Goal: Navigation & Orientation: Find specific page/section

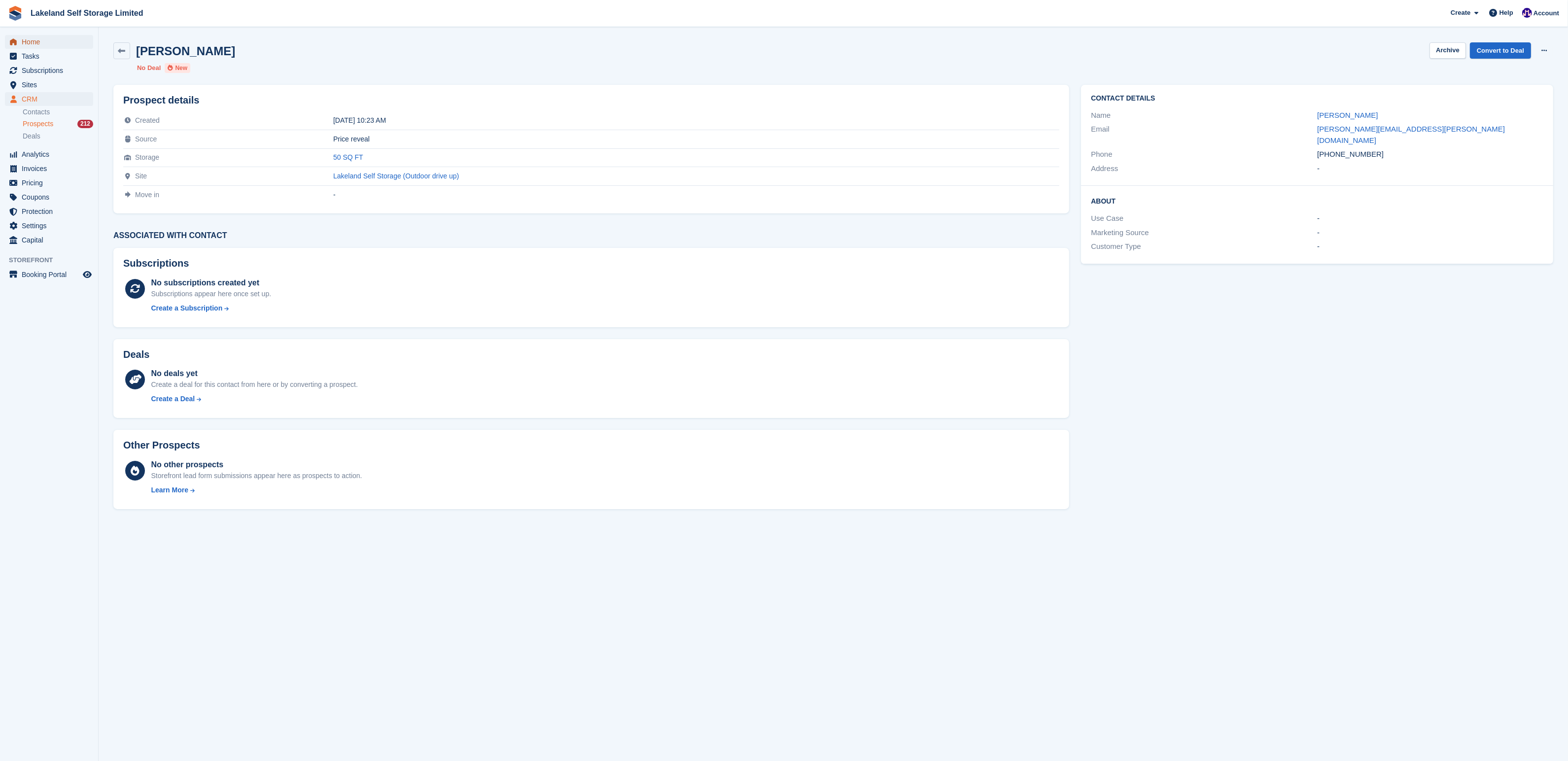
click at [27, 40] on span "Home" at bounding box center [51, 41] width 59 height 14
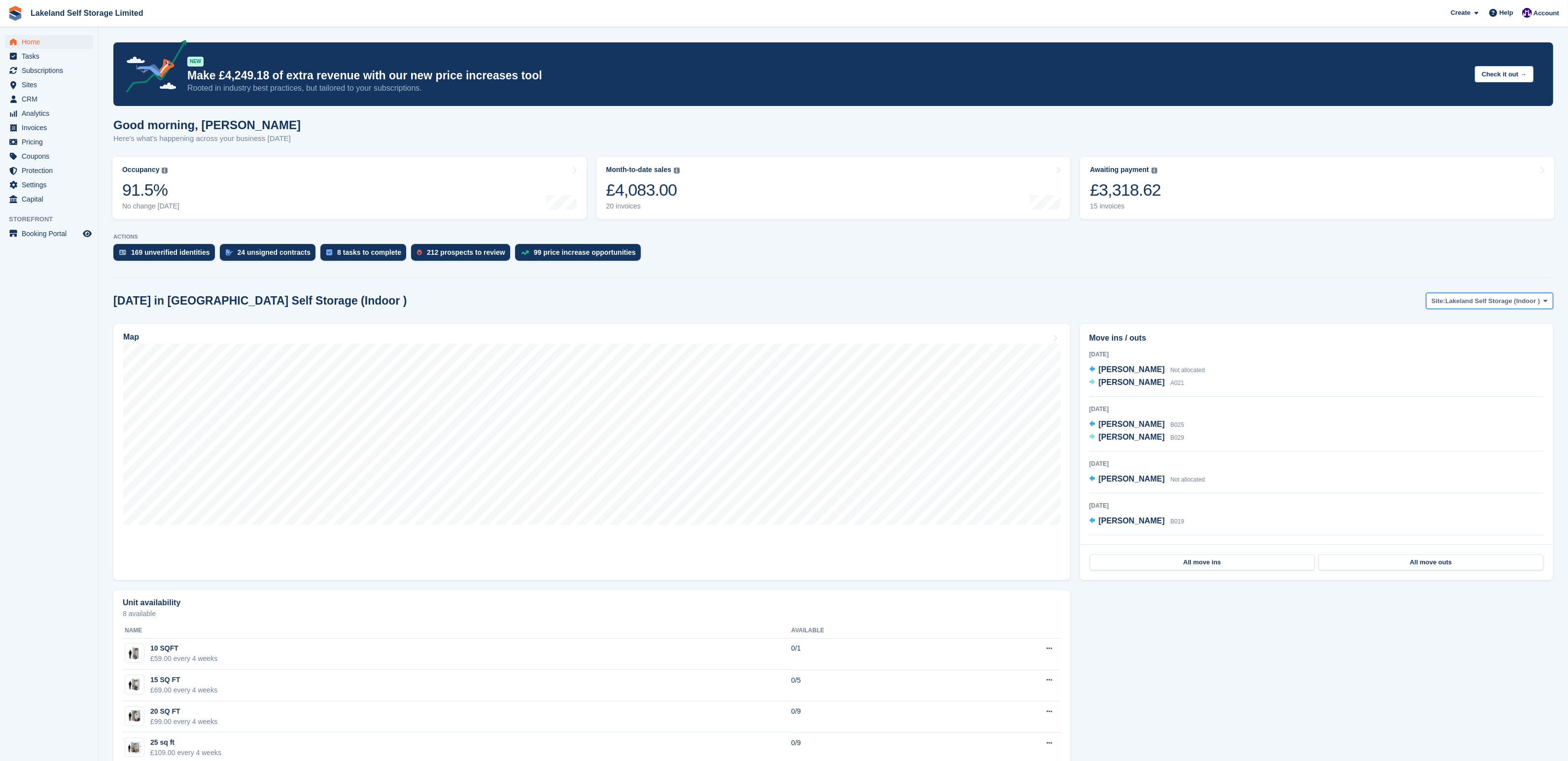
click at [1544, 306] on button "Site: Lakeland Self Storage (Indoor )" at bounding box center [1489, 301] width 127 height 16
click at [1505, 344] on link "Lakeland Self Storage (Outdoor drive up)" at bounding box center [1475, 342] width 147 height 18
click at [24, 55] on span "Tasks" at bounding box center [51, 56] width 59 height 14
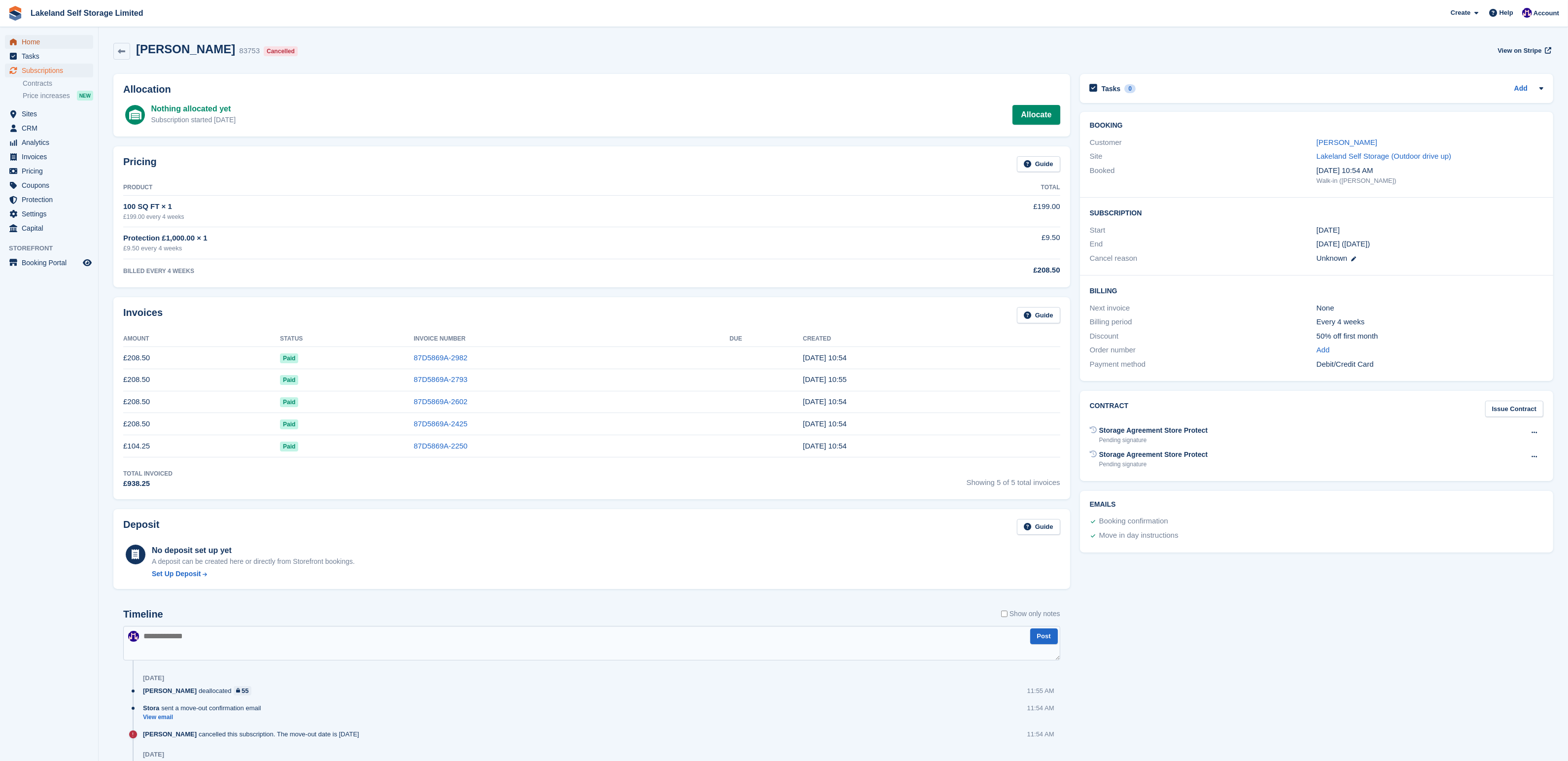
click at [61, 41] on span "Home" at bounding box center [51, 41] width 59 height 14
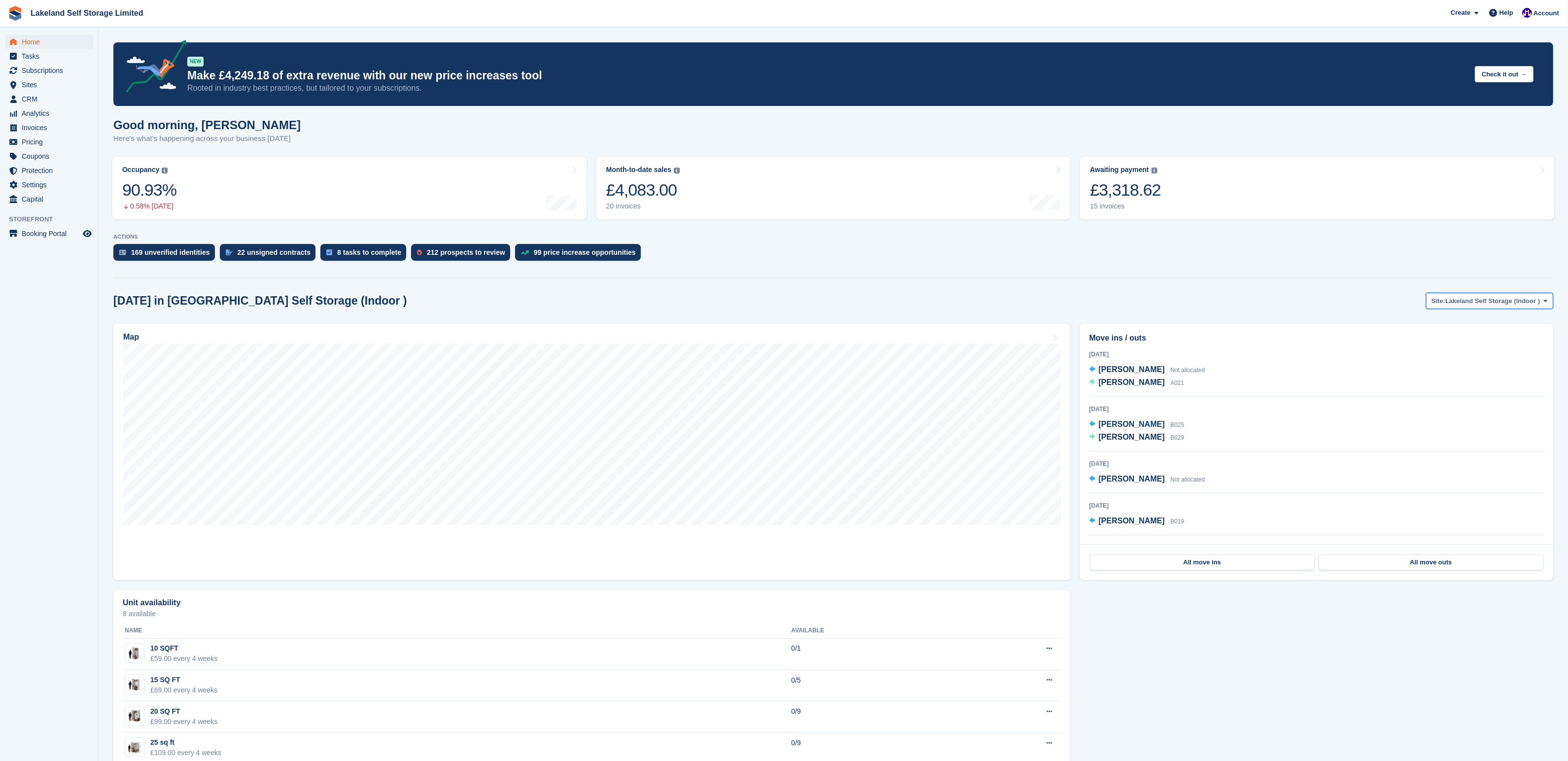
click at [1545, 301] on icon at bounding box center [1545, 301] width 4 height 7
click at [1493, 336] on link "Lakeland Self Storage (Outdoor drive up)" at bounding box center [1475, 342] width 147 height 18
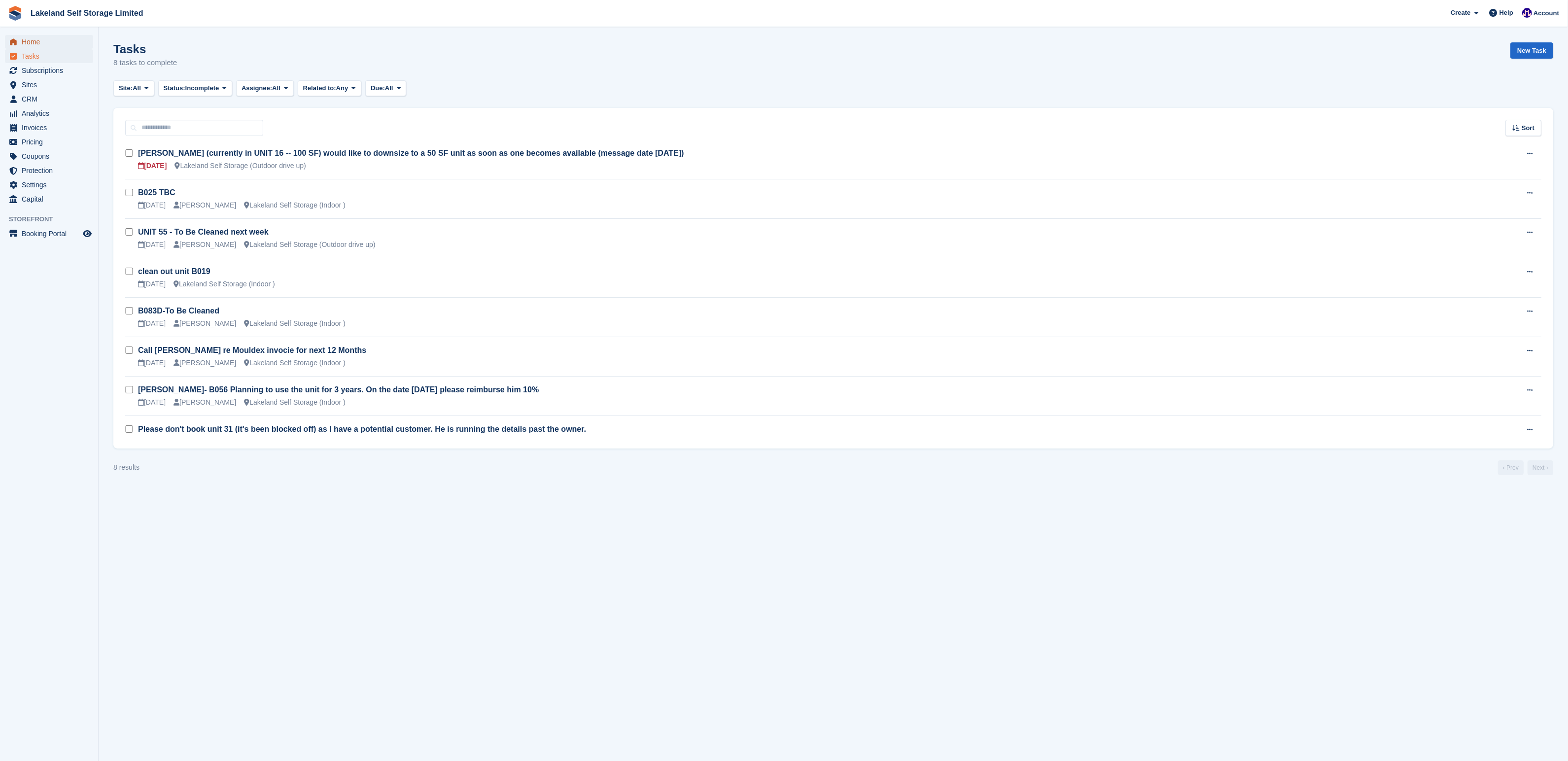
click at [32, 39] on span "Home" at bounding box center [51, 41] width 59 height 14
